Goal: Task Accomplishment & Management: Complete application form

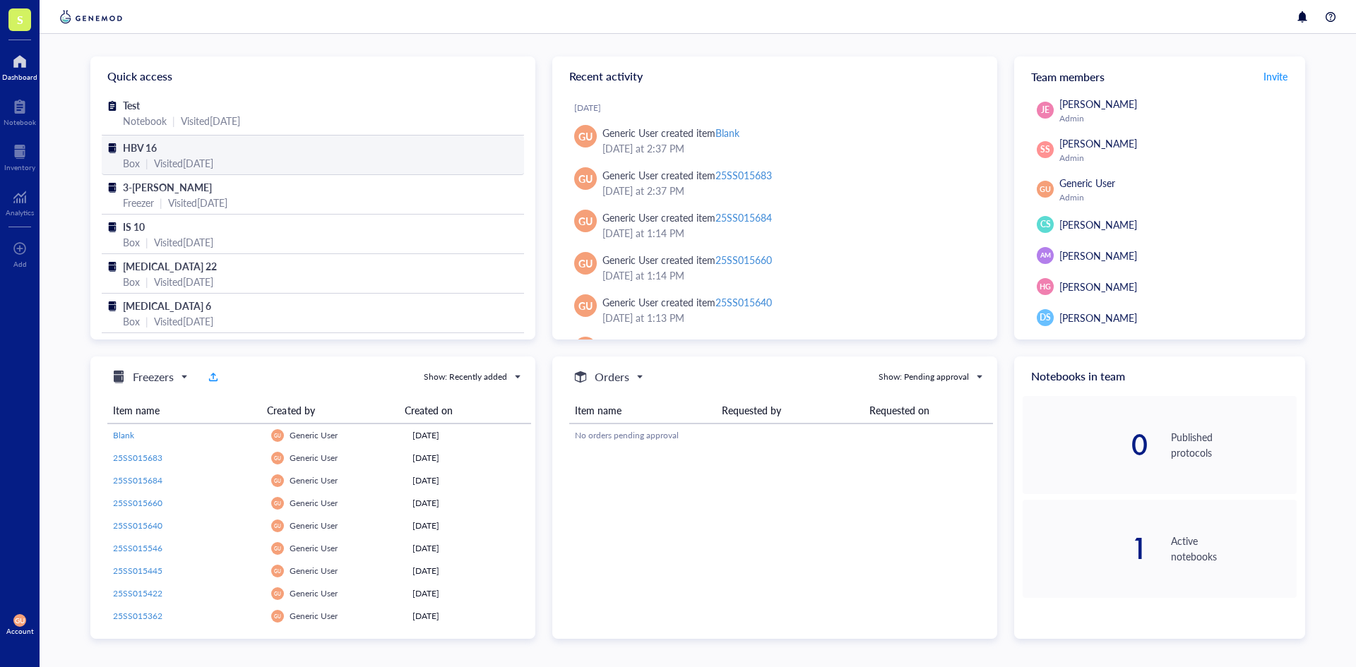
click at [211, 155] on div "Visited [DATE]" at bounding box center [183, 163] width 59 height 16
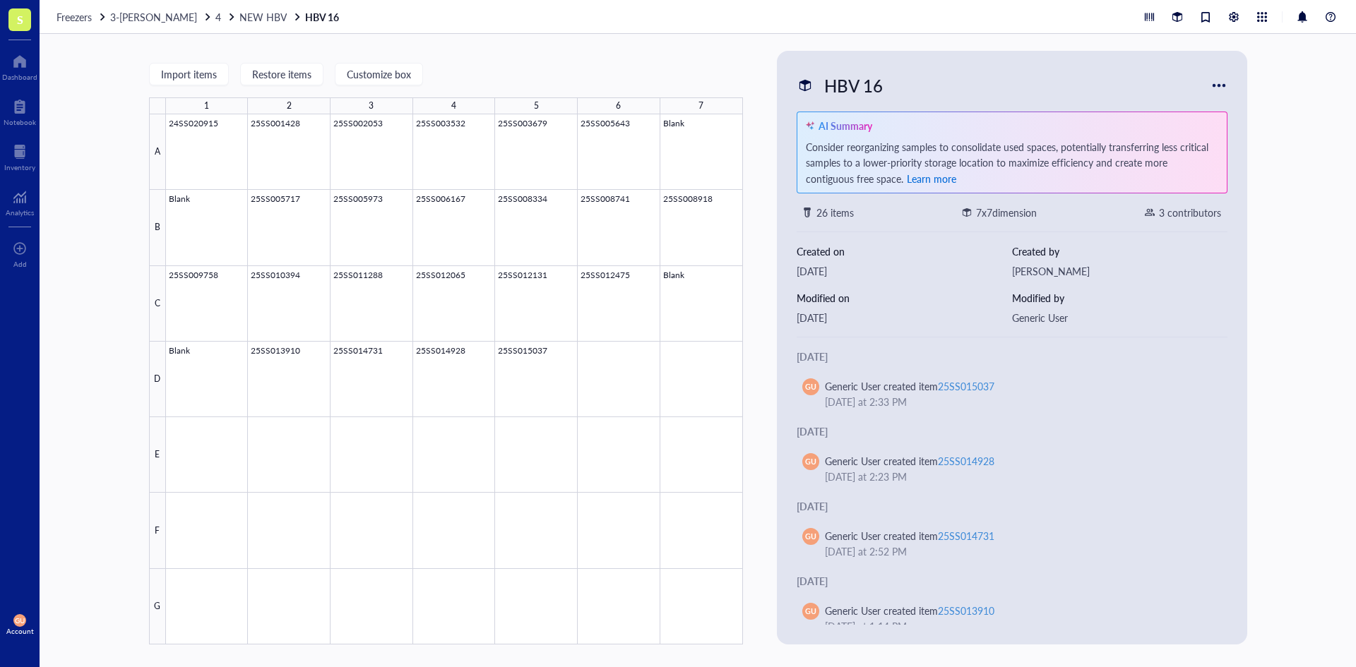
click at [907, 184] on span "Learn more" at bounding box center [931, 179] width 49 height 14
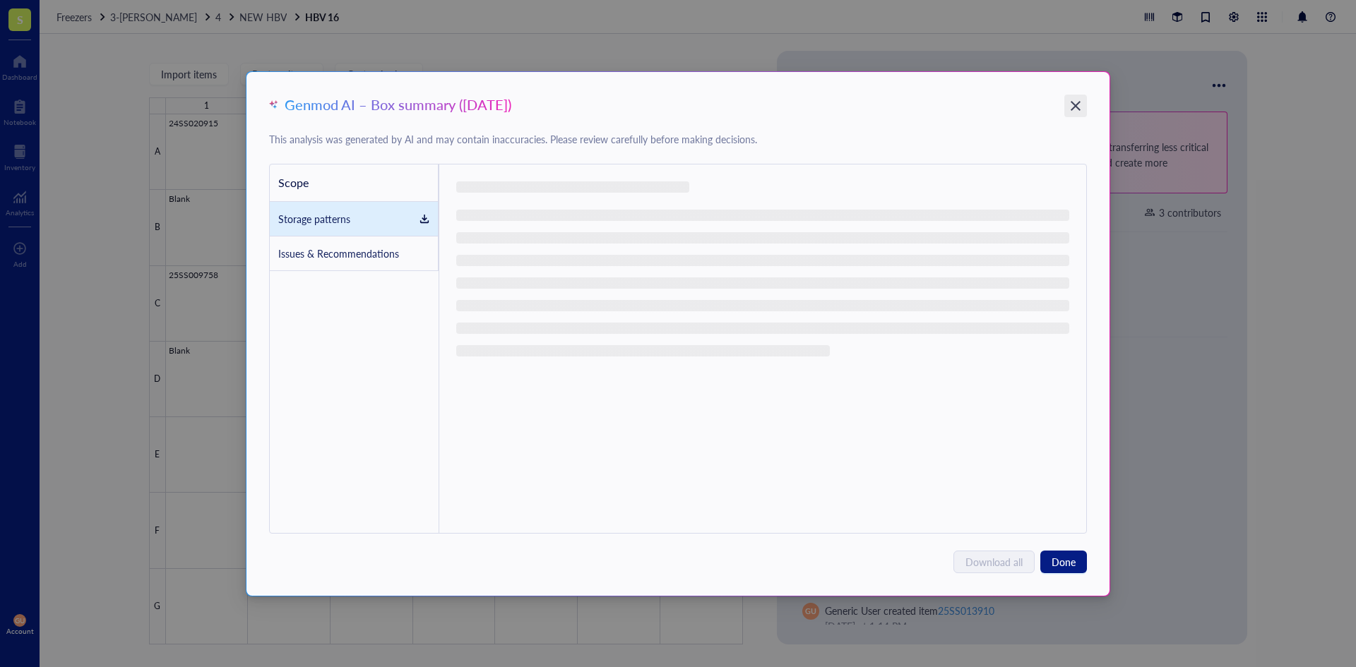
click at [1072, 108] on icon "Close" at bounding box center [1074, 105] width 13 height 13
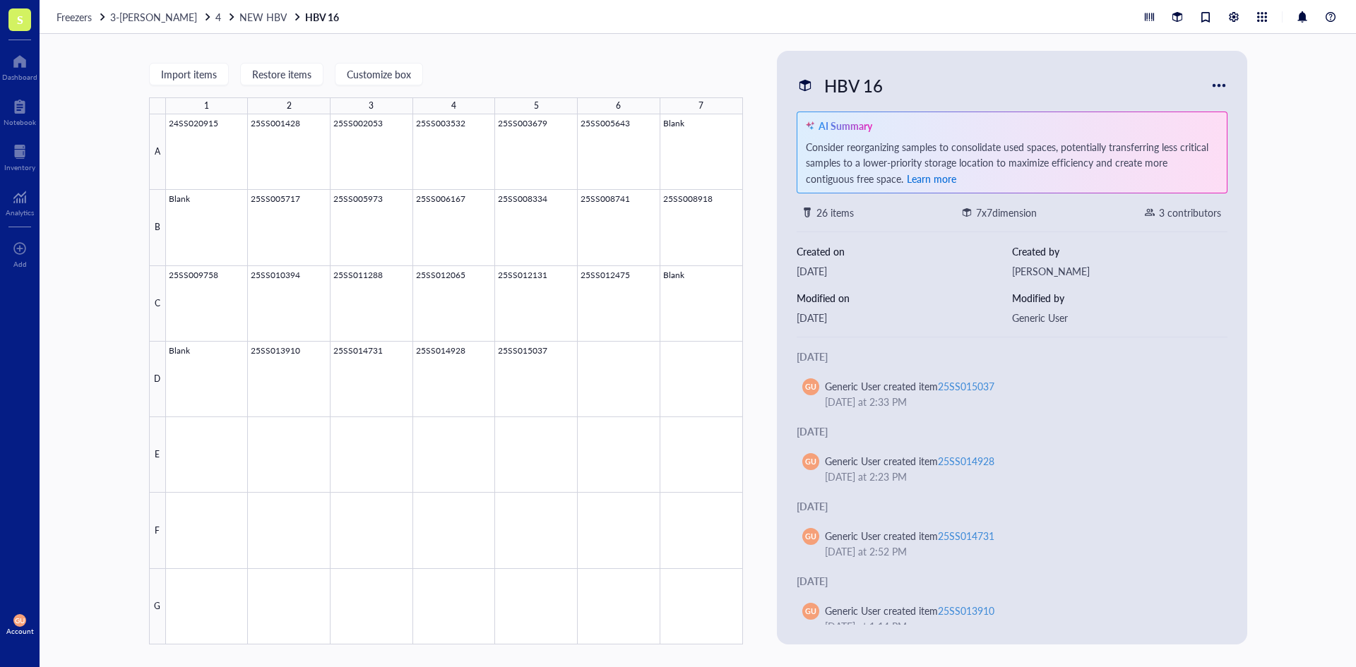
click at [907, 181] on span "Learn more" at bounding box center [931, 179] width 49 height 14
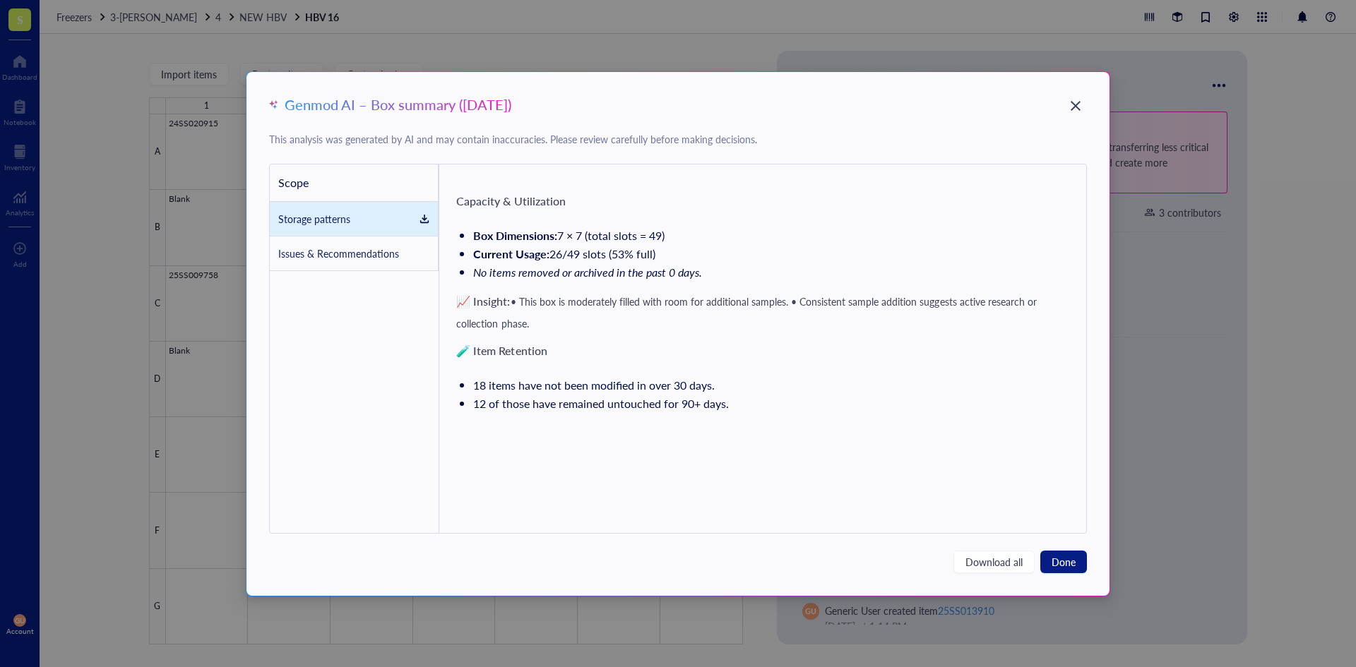
click at [357, 256] on div "Issues & Recommendations" at bounding box center [338, 254] width 121 height 16
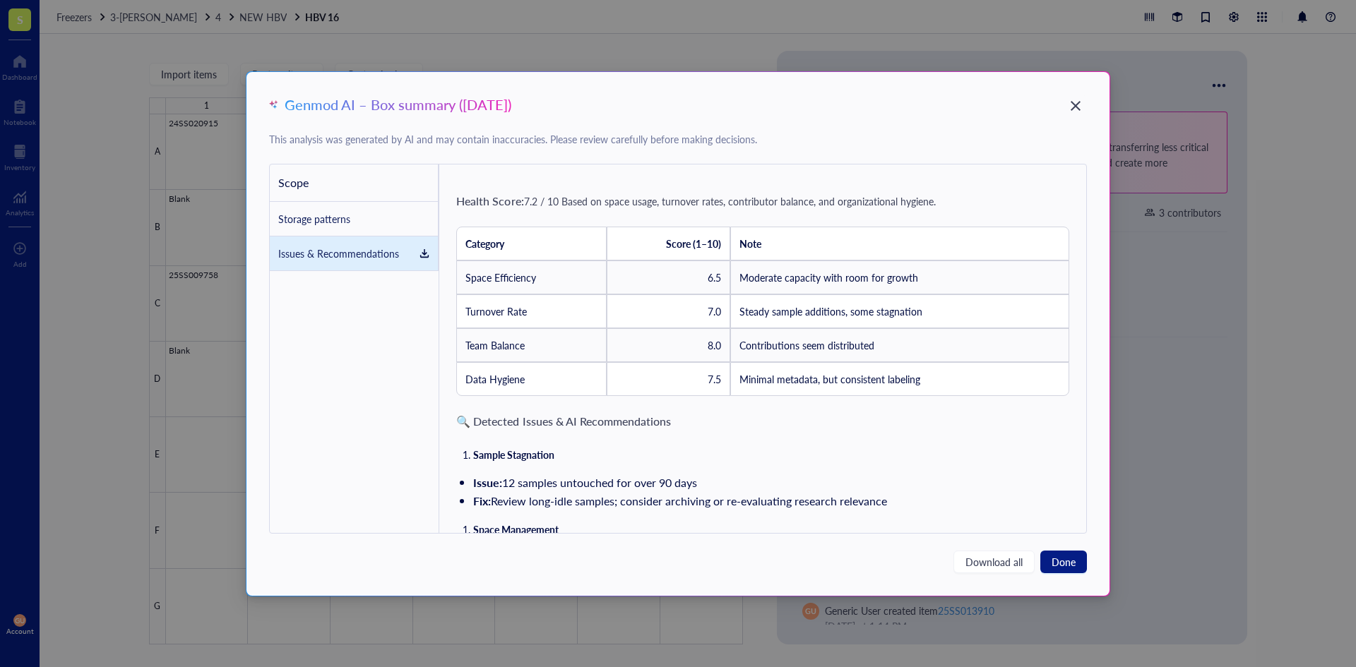
click at [364, 187] on div "Scope" at bounding box center [354, 183] width 169 height 37
click at [1077, 104] on icon "Close" at bounding box center [1076, 106] width 10 height 10
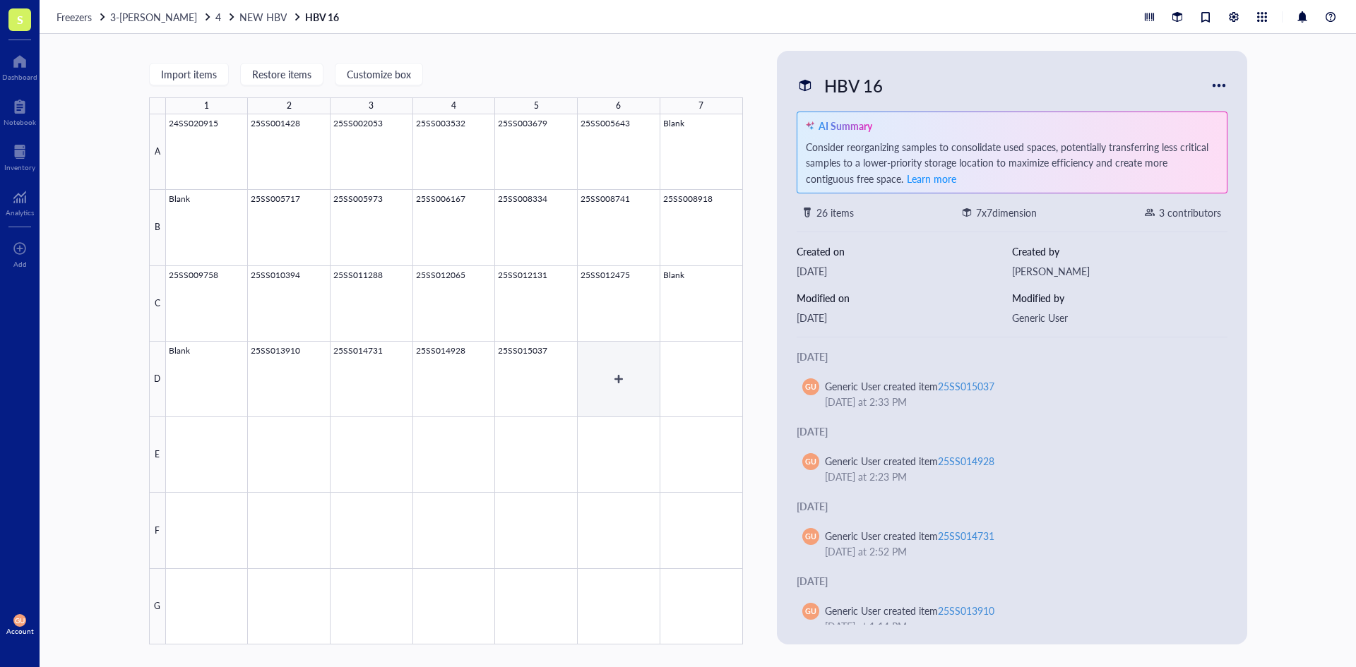
click at [612, 379] on div at bounding box center [454, 379] width 577 height 530
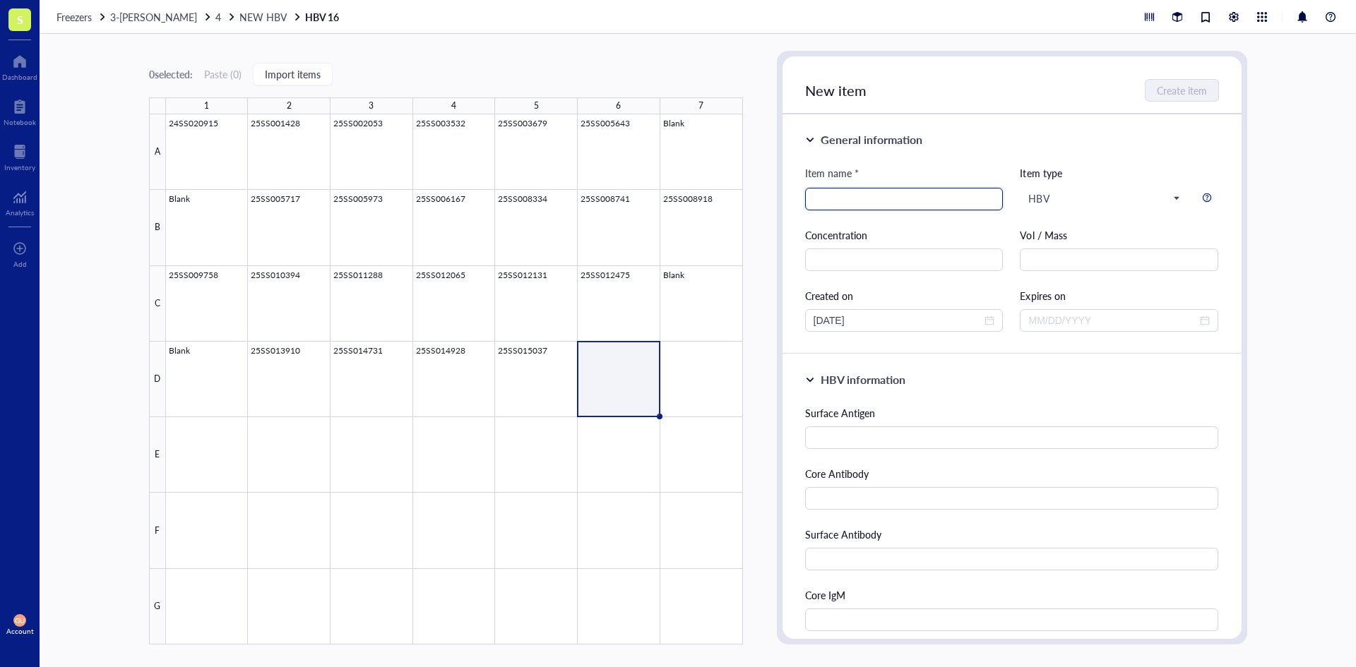
click at [830, 199] on input "search" at bounding box center [903, 199] width 181 height 21
type input "2"
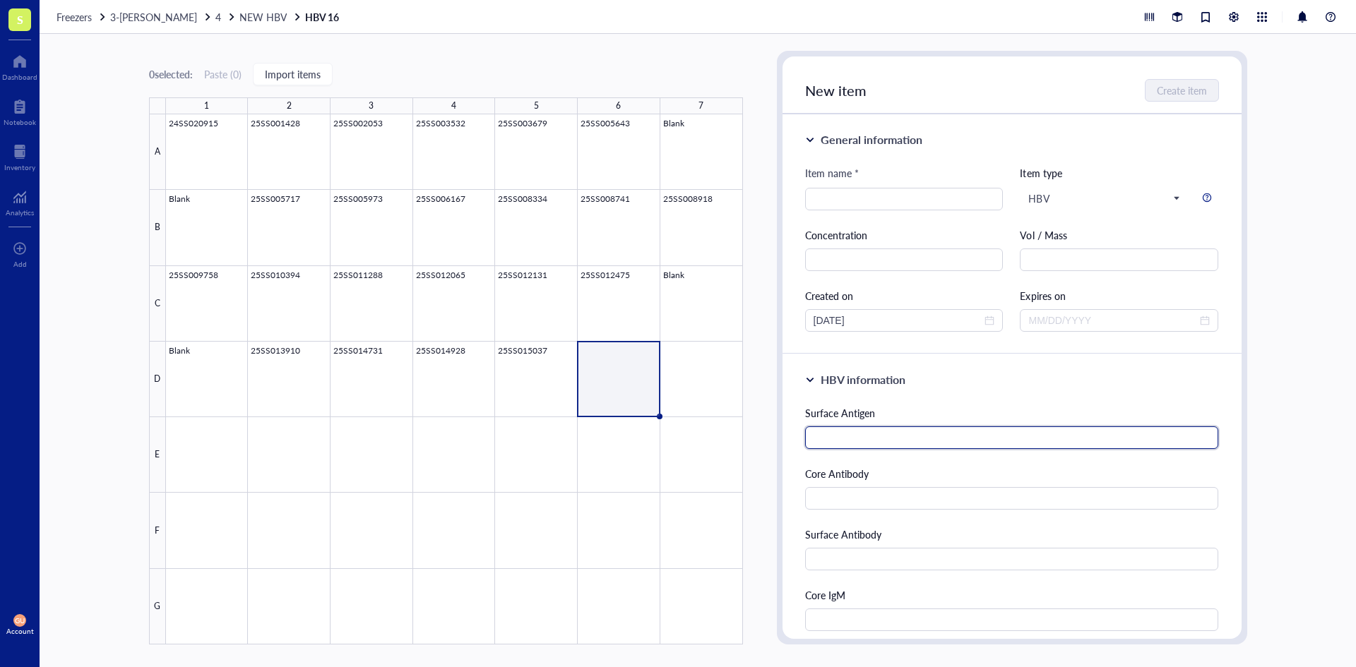
click at [825, 433] on input "text" at bounding box center [1012, 438] width 414 height 23
type input "Nonreactive"
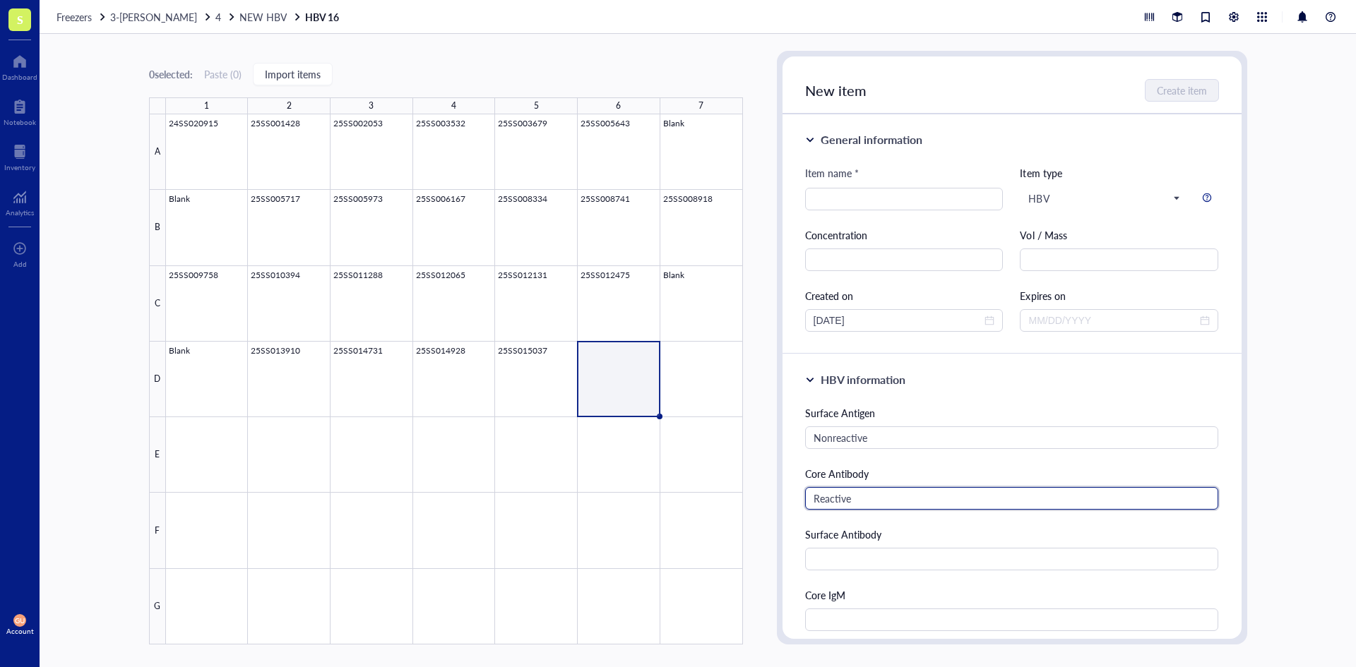
type input "Reactive"
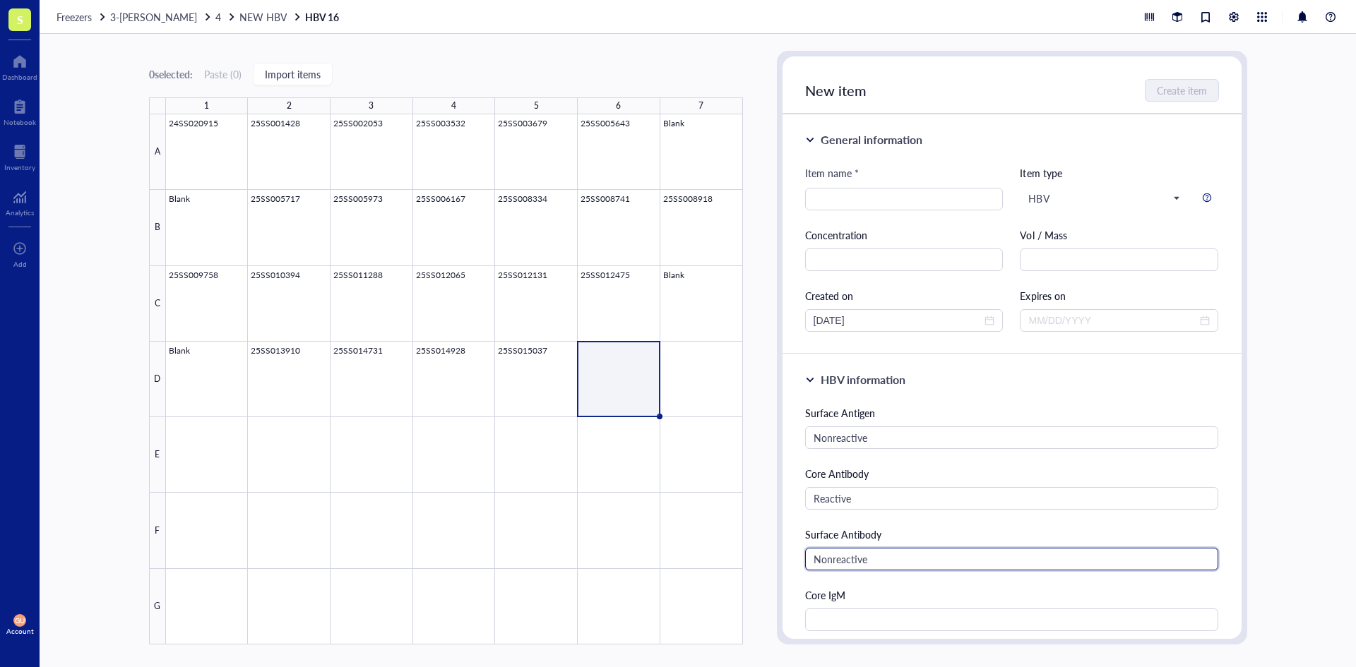
type input "Nonreactive"
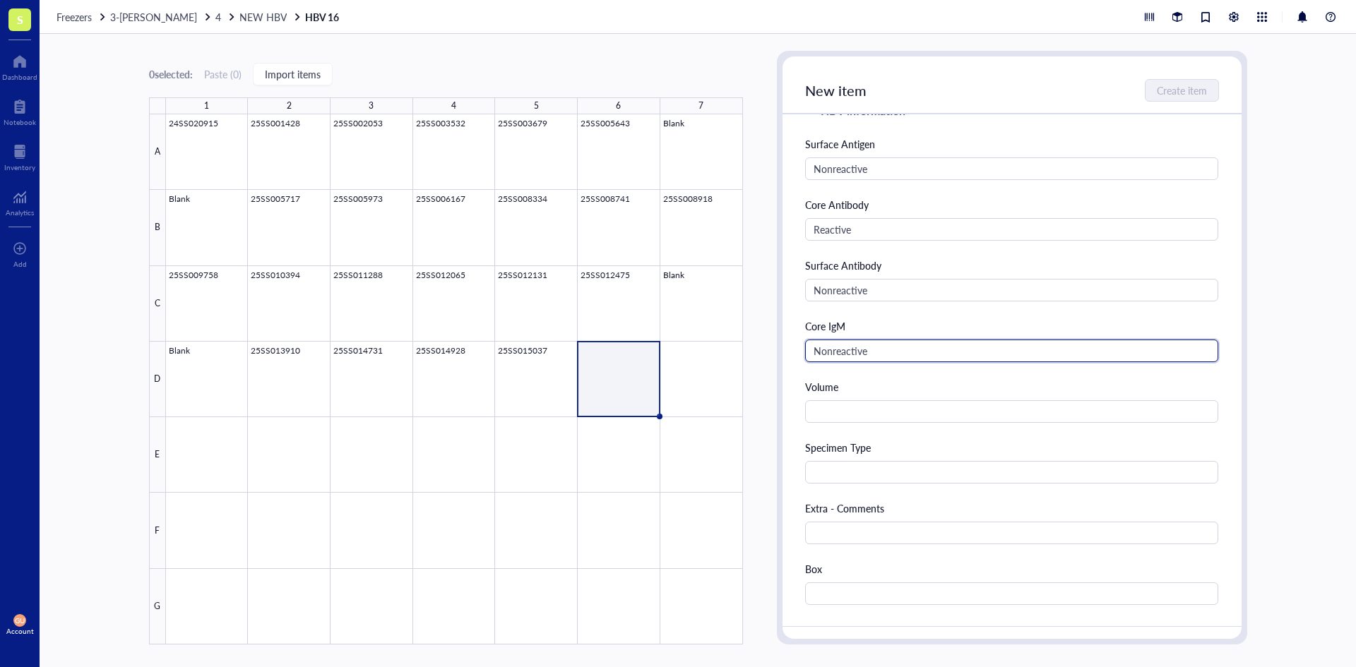
scroll to position [282, 0]
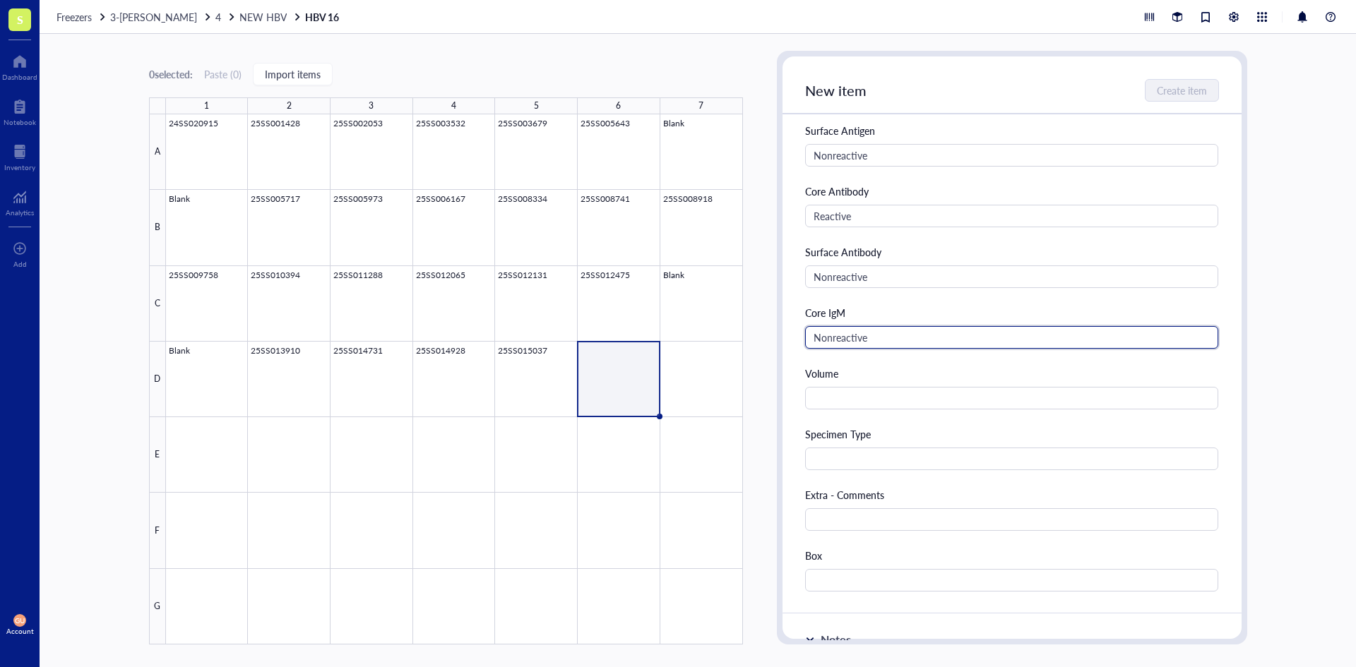
type input "Nonreactive"
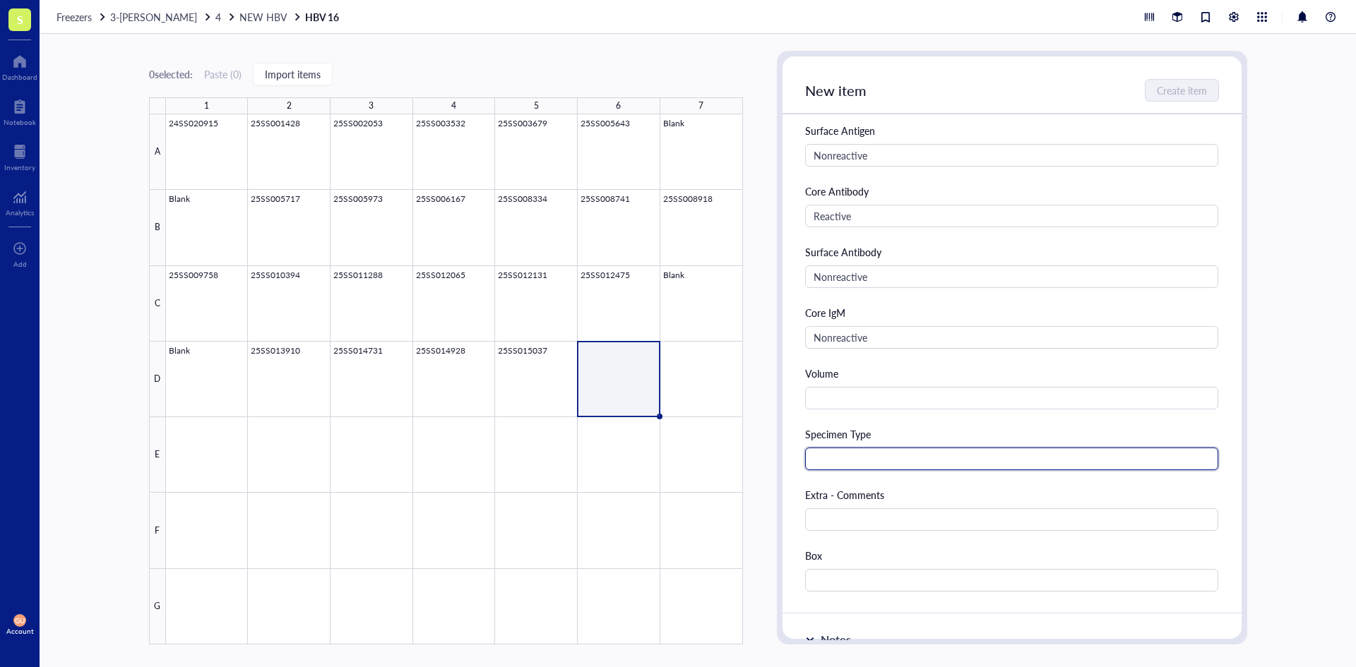
click at [847, 454] on input "text" at bounding box center [1012, 459] width 414 height 23
type input "Serum"
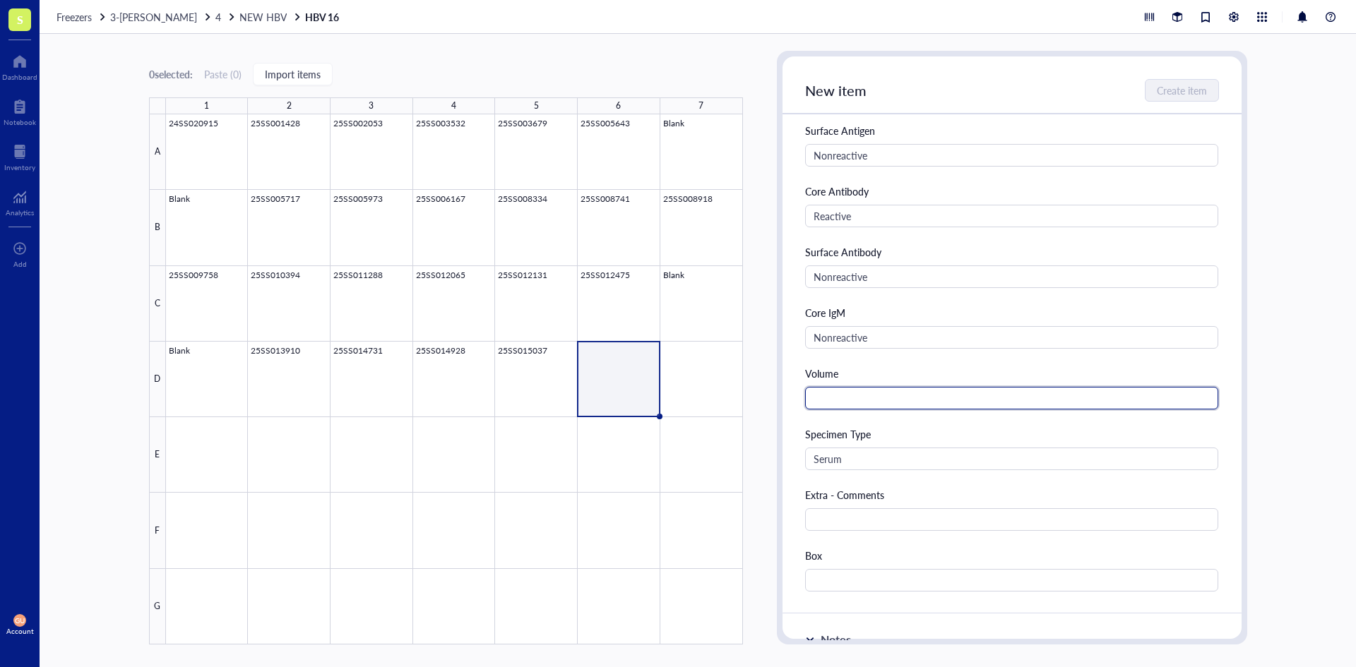
click at [850, 395] on input "text" at bounding box center [1012, 398] width 414 height 23
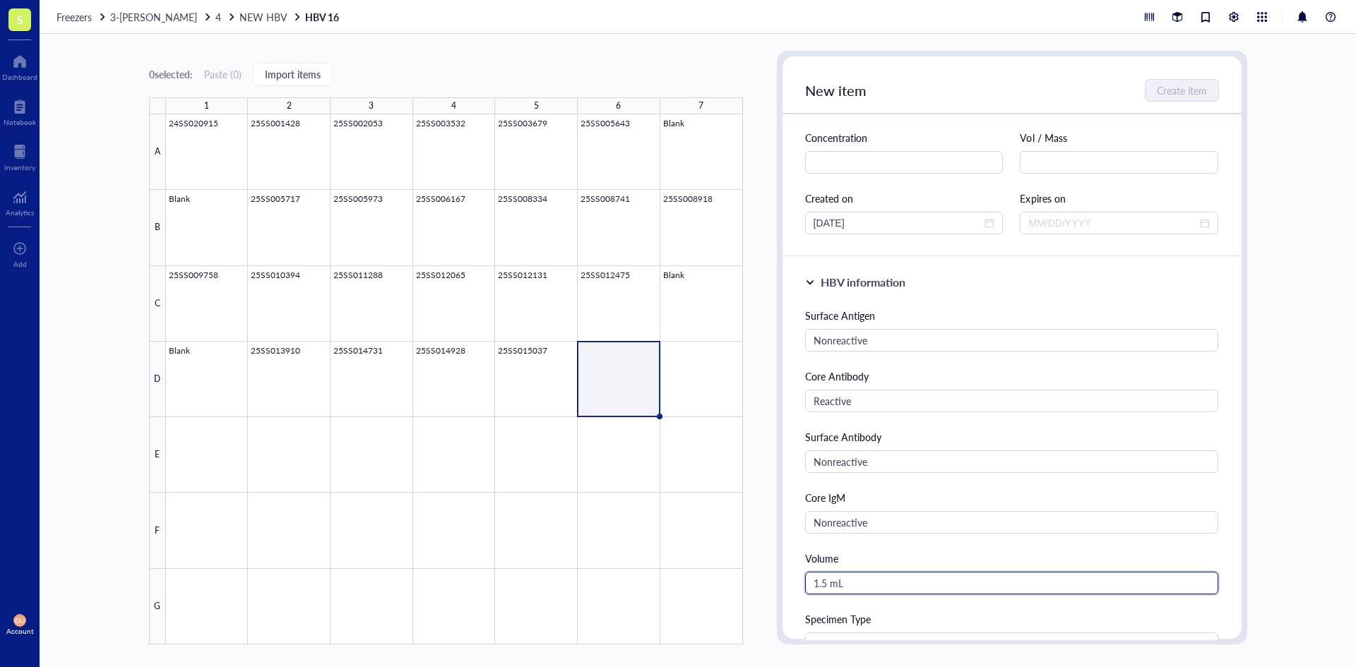
scroll to position [0, 0]
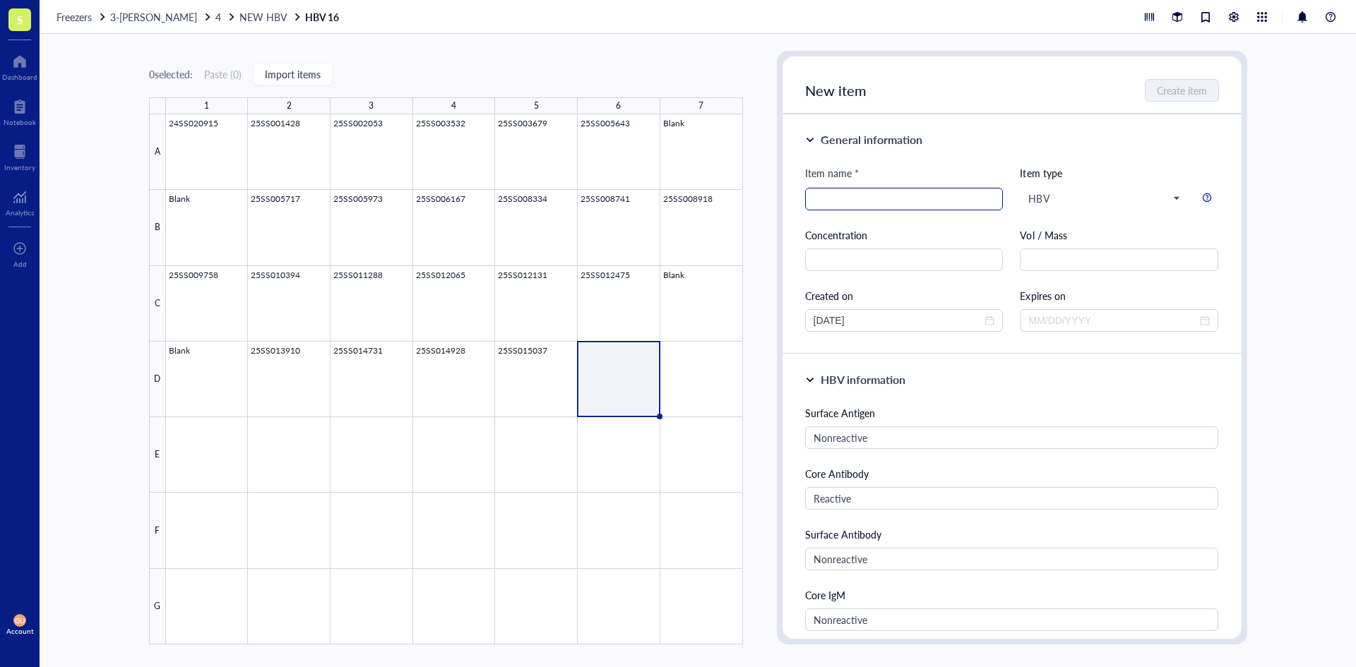
type input "1.5 mL"
click at [842, 201] on input "search" at bounding box center [903, 199] width 181 height 21
type input "25SS015786"
click at [1172, 91] on span "Create item" at bounding box center [1182, 90] width 50 height 11
